Goal: Transaction & Acquisition: Obtain resource

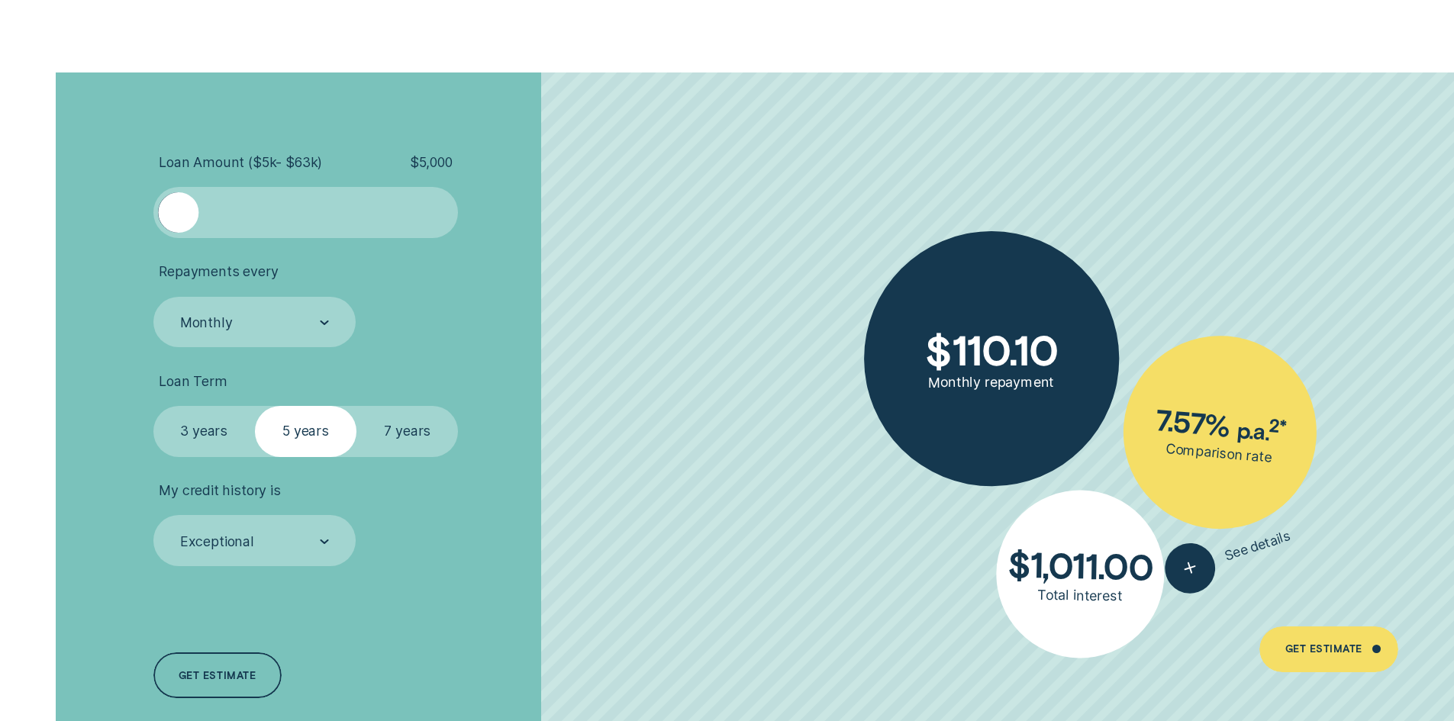
scroll to position [3511, 0]
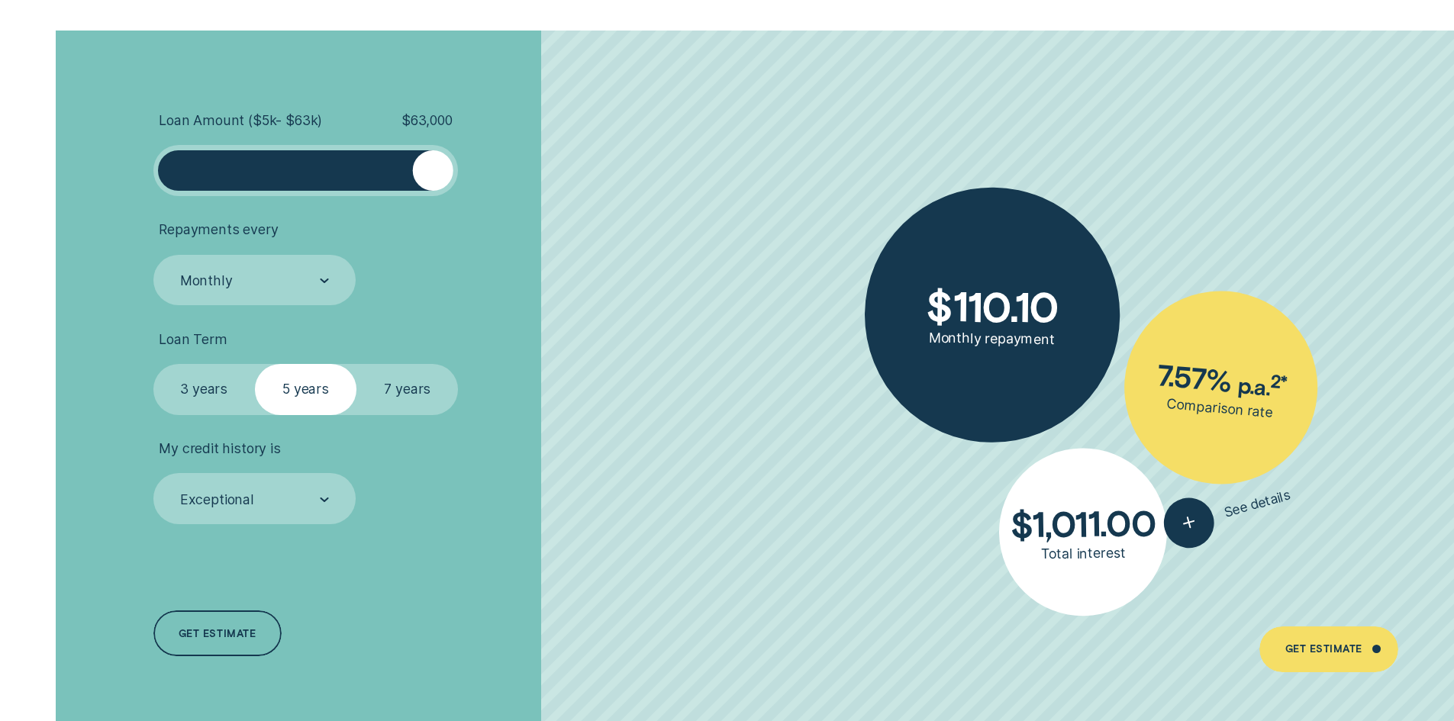
drag, startPoint x: 185, startPoint y: 169, endPoint x: 475, endPoint y: 173, distance: 290.1
click at [481, 171] on li "Loan Amount ( $5k - $63k ) $ 63,000" at bounding box center [387, 154] width 469 height 84
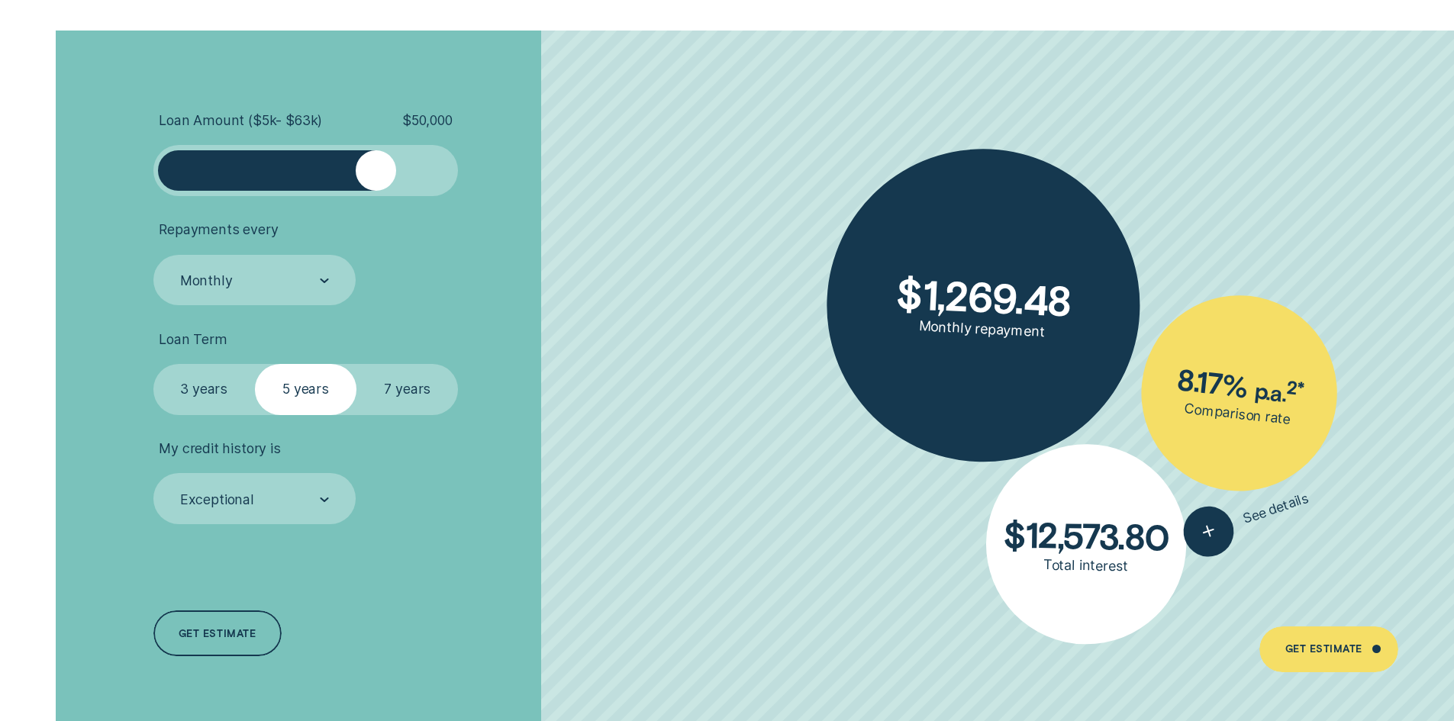
drag, startPoint x: 430, startPoint y: 166, endPoint x: 375, endPoint y: 168, distance: 55.8
click at [375, 168] on div at bounding box center [376, 170] width 40 height 40
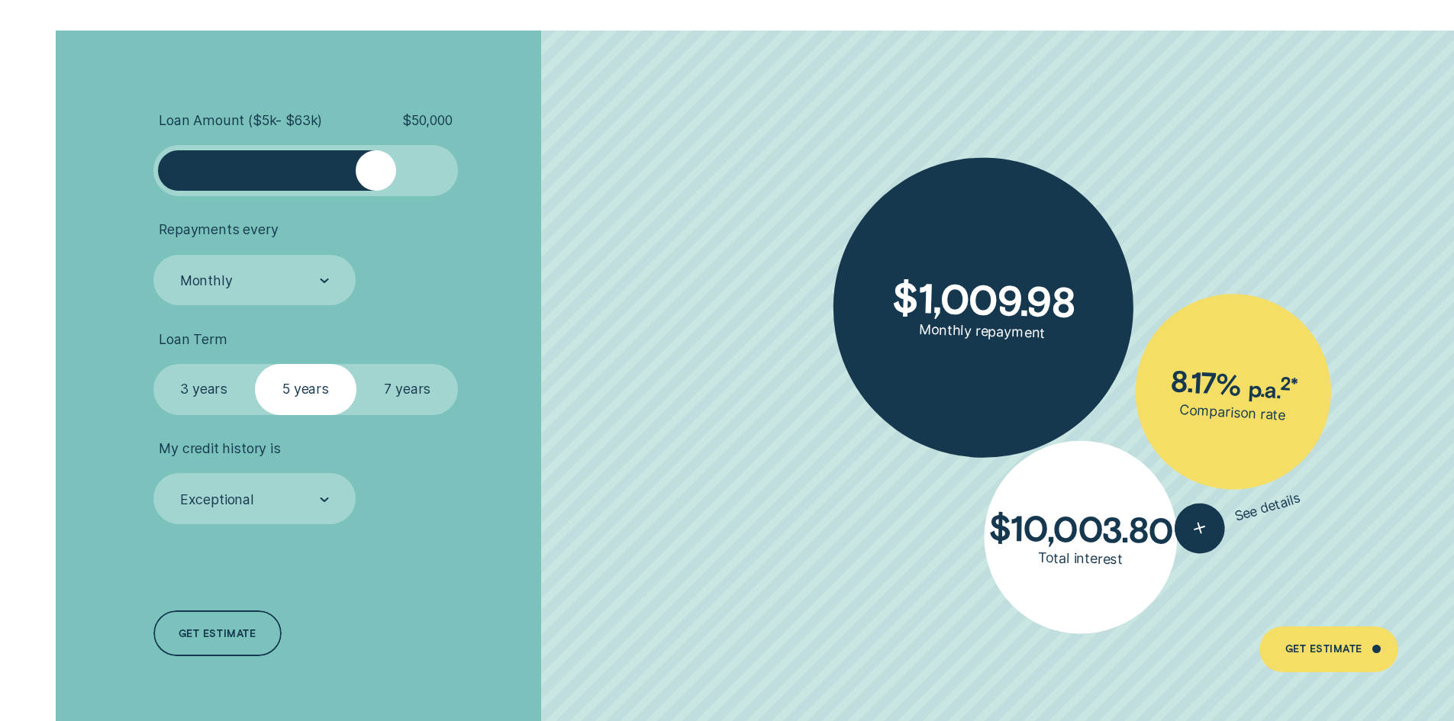
click at [395, 392] on label "7 years" at bounding box center [407, 389] width 102 height 51
click at [356, 364] on input "7 years" at bounding box center [356, 364] width 0 height 0
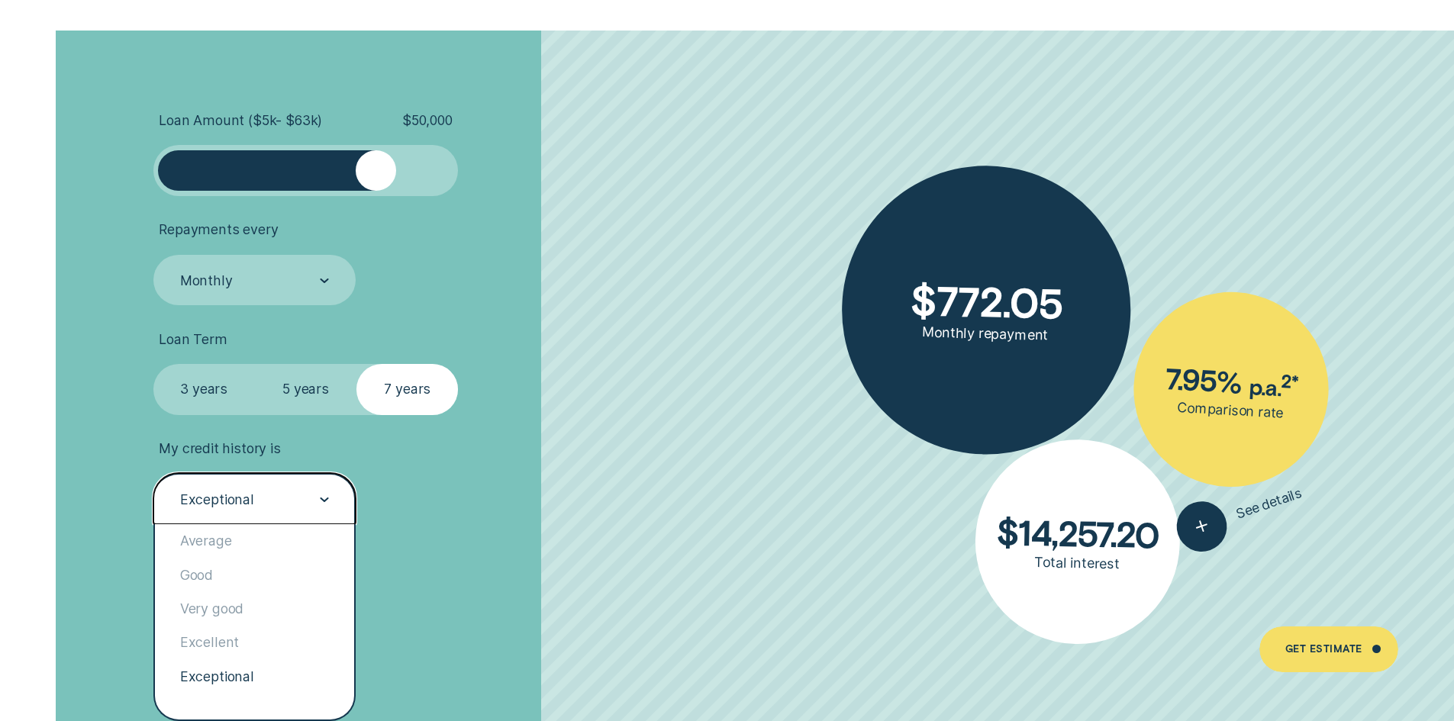
click at [283, 482] on div "Exceptional" at bounding box center [254, 498] width 203 height 51
click at [256, 591] on div "Good" at bounding box center [255, 576] width 200 height 34
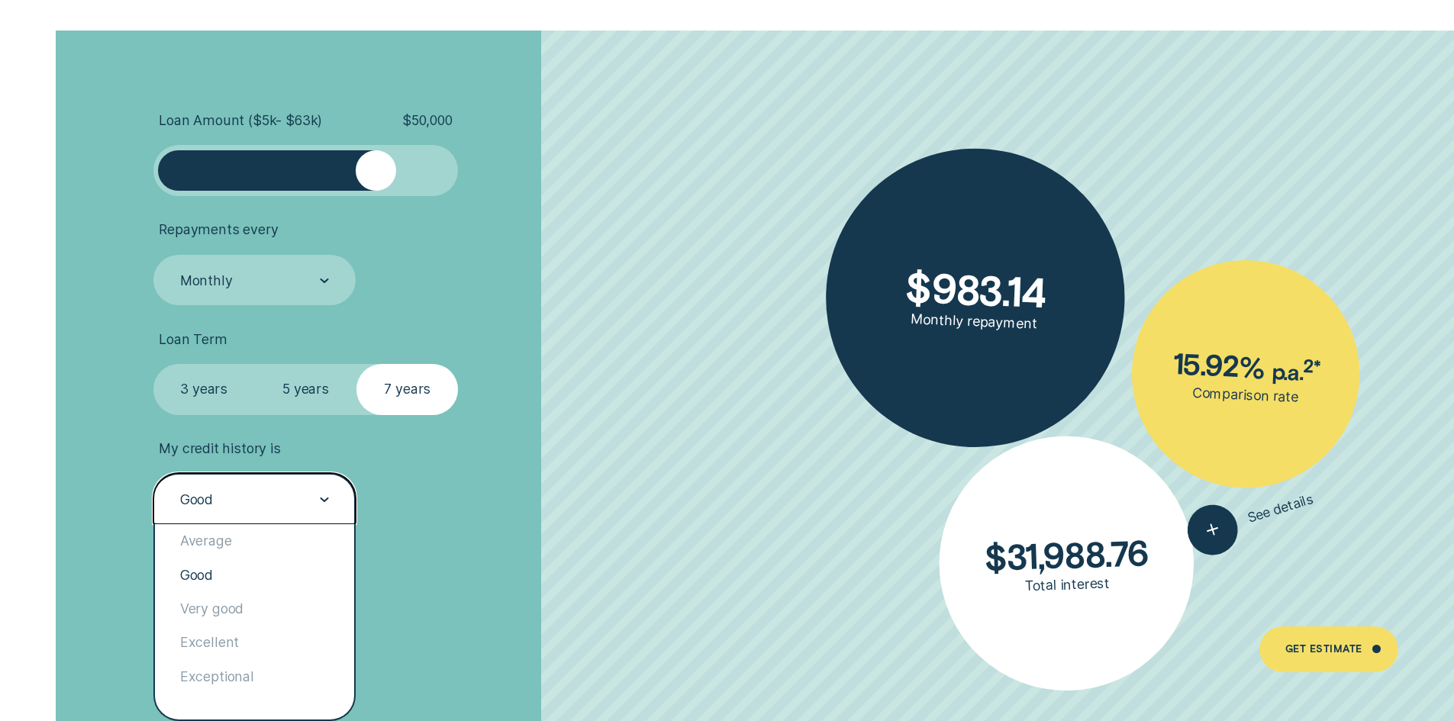
click at [321, 498] on icon at bounding box center [324, 499] width 7 height 3
click at [266, 619] on div "Very good" at bounding box center [255, 609] width 200 height 34
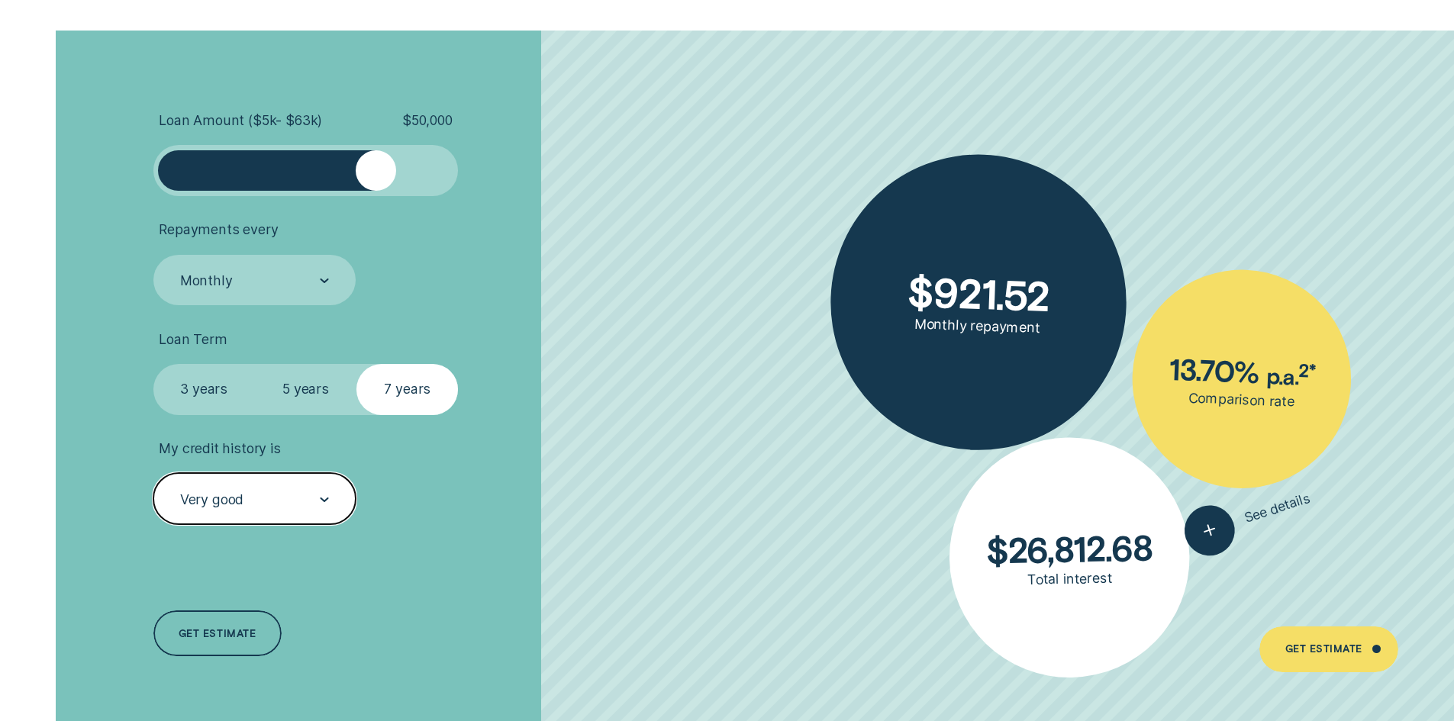
click at [321, 496] on div at bounding box center [324, 500] width 9 height 50
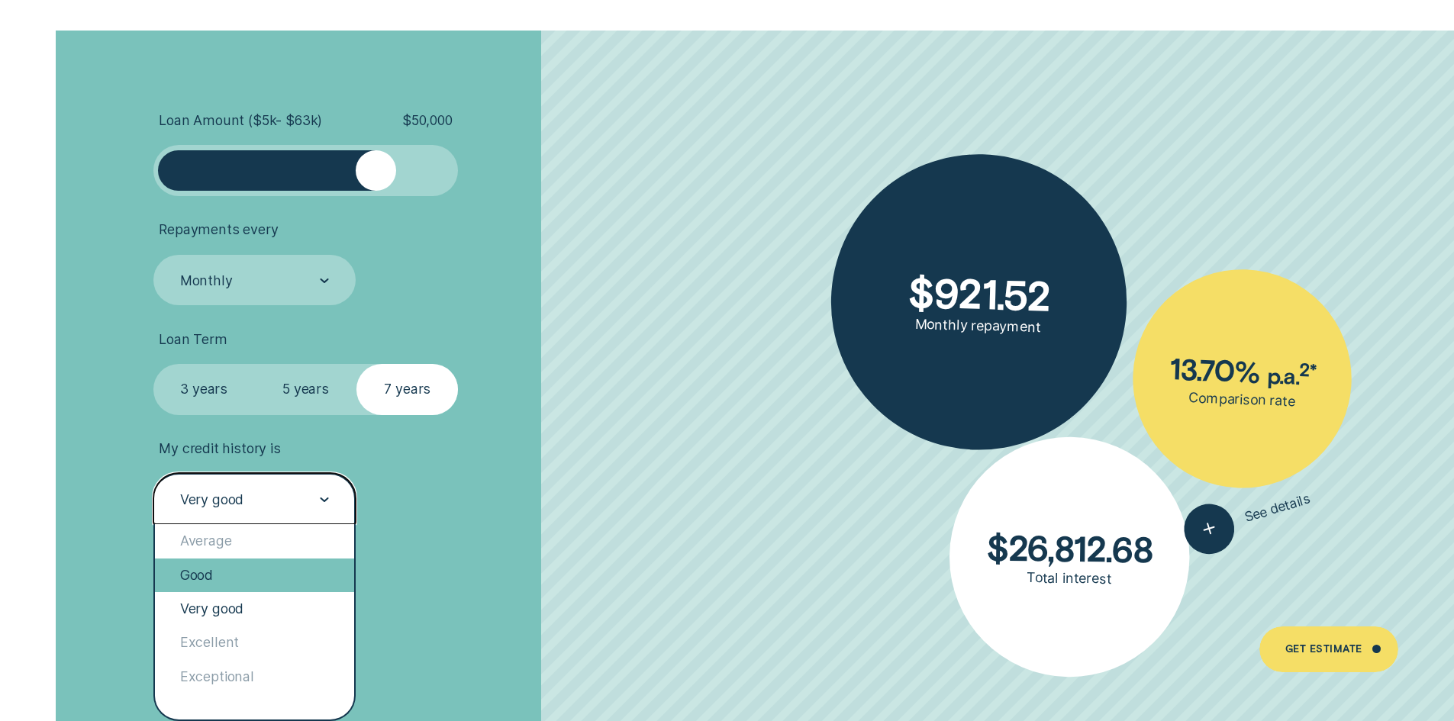
click at [272, 572] on div "Good" at bounding box center [255, 576] width 200 height 34
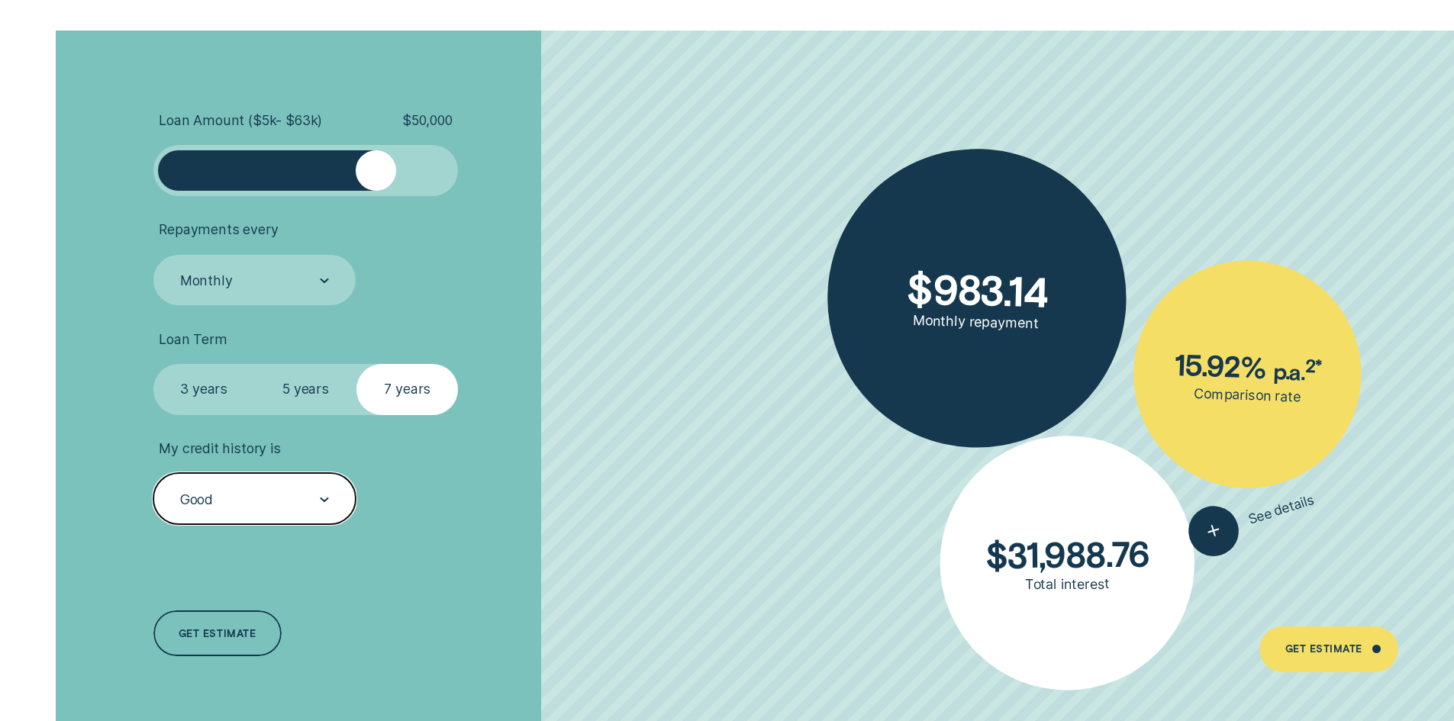
click at [294, 506] on div "Good" at bounding box center [254, 499] width 150 height 19
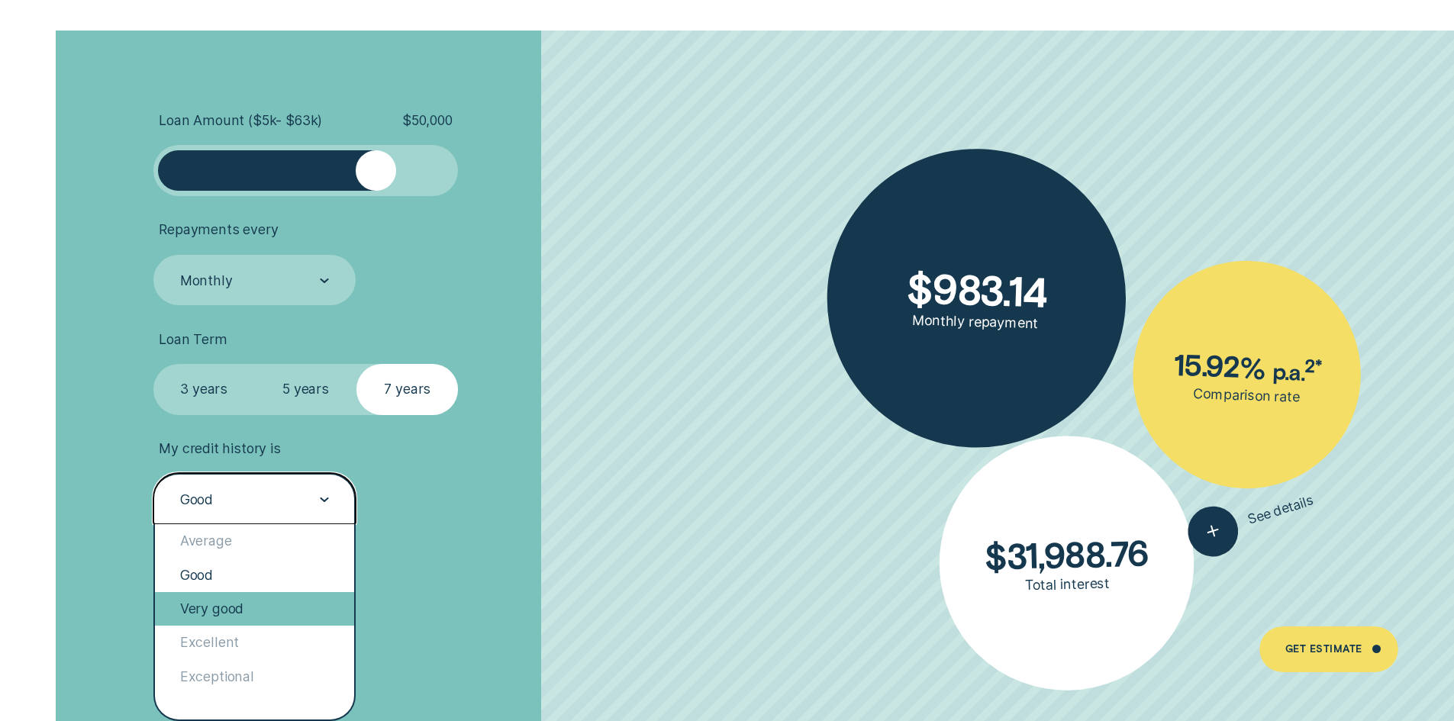
click at [251, 601] on div "Very good" at bounding box center [255, 609] width 200 height 34
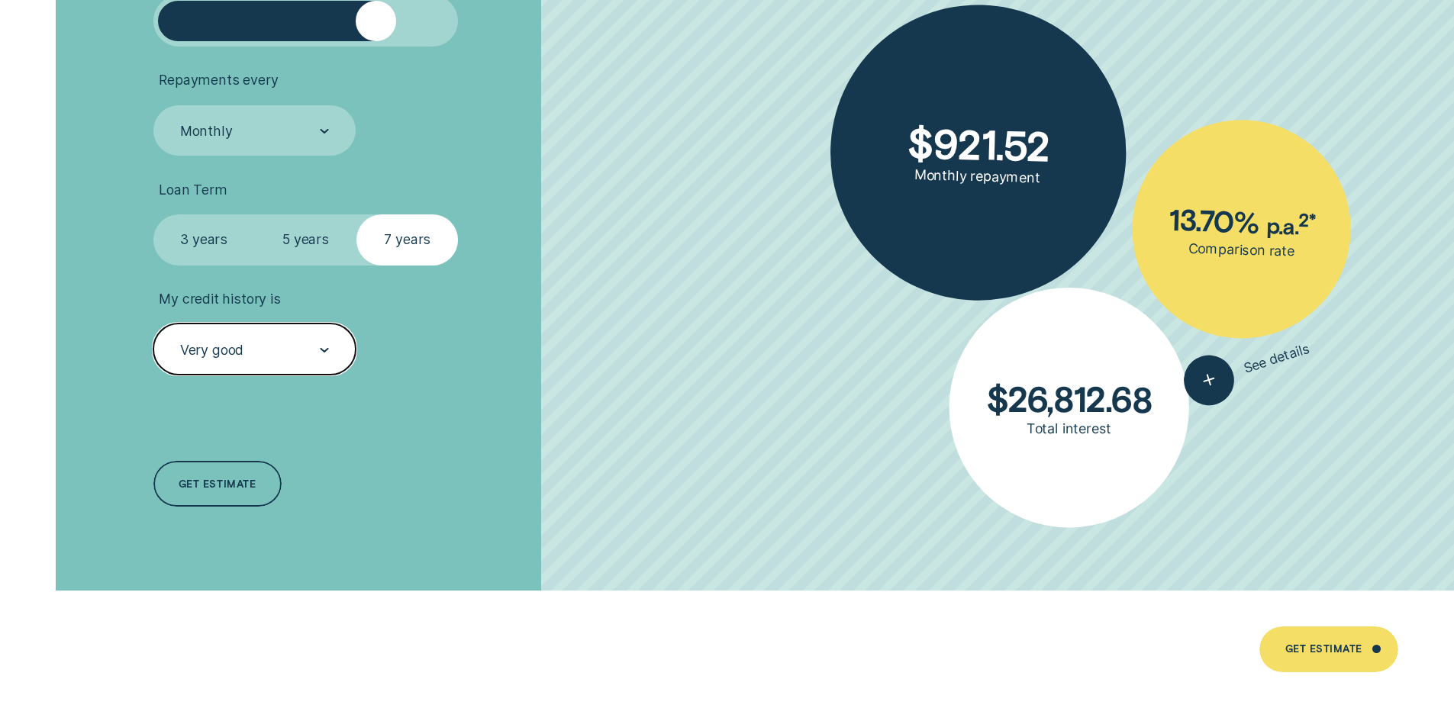
scroll to position [3664, 0]
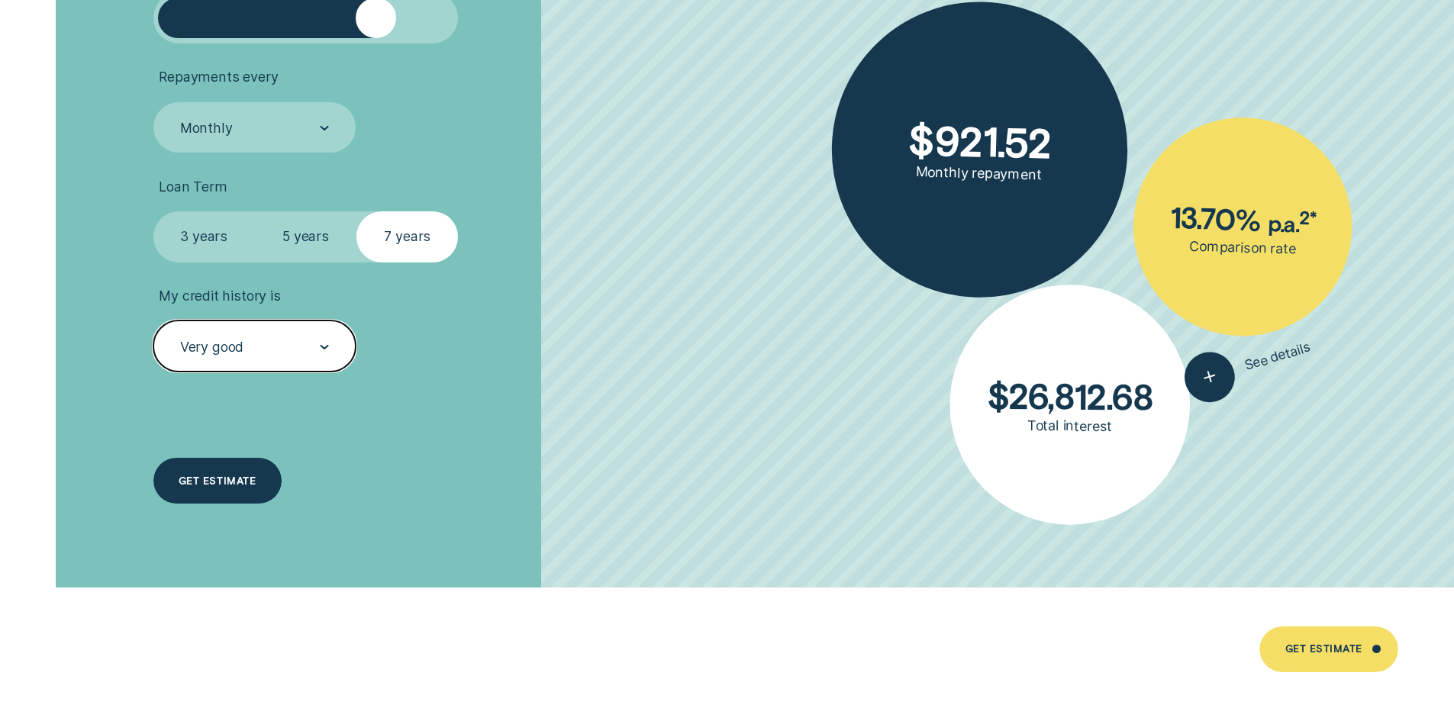
click at [233, 468] on div "Get estimate" at bounding box center [217, 481] width 128 height 46
